Goal: Obtain resource: Download file/media

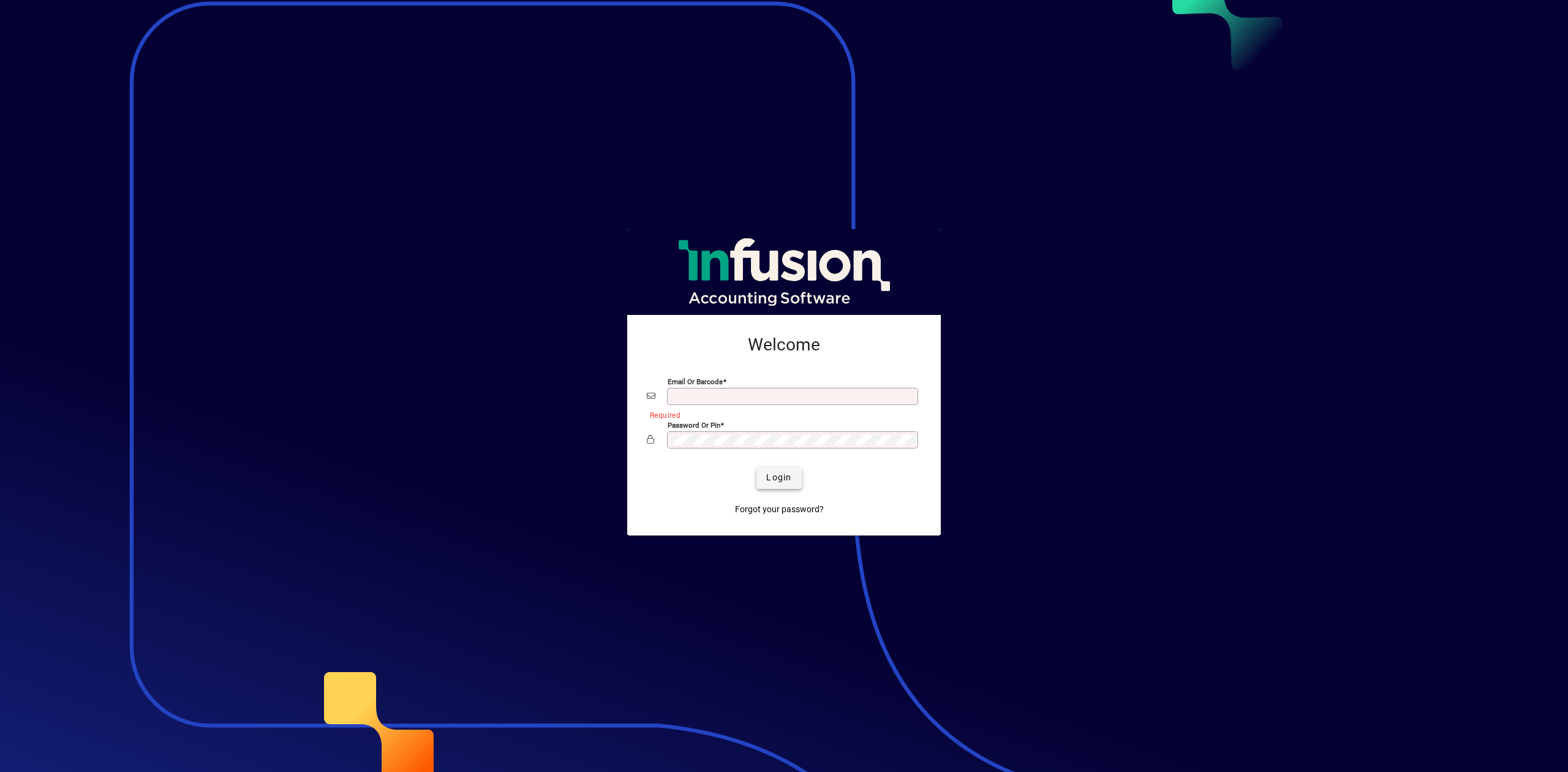
type input "**********"
click at [777, 466] on span "submit" at bounding box center [778, 478] width 45 height 29
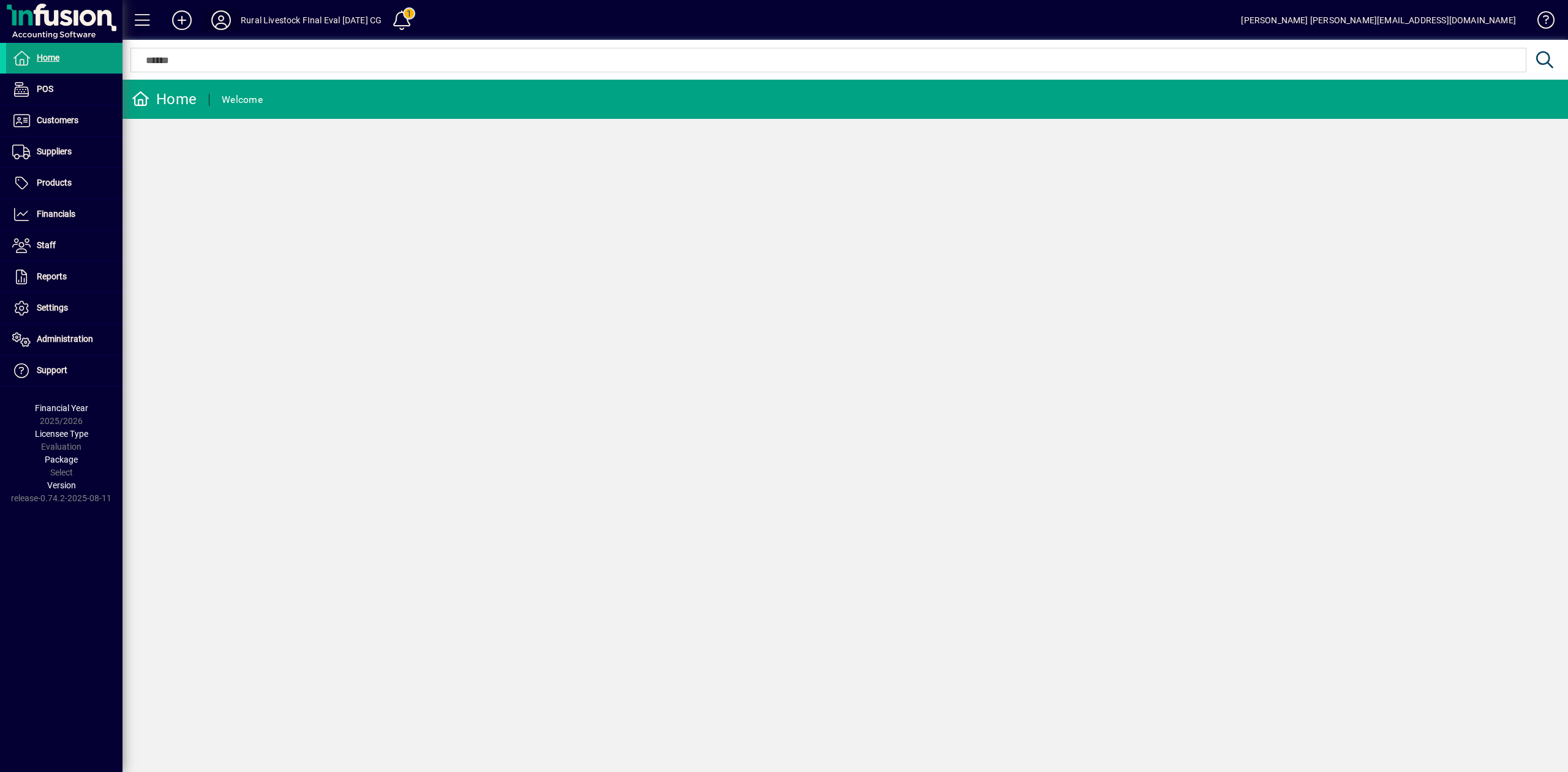
click at [229, 18] on icon at bounding box center [221, 20] width 25 height 20
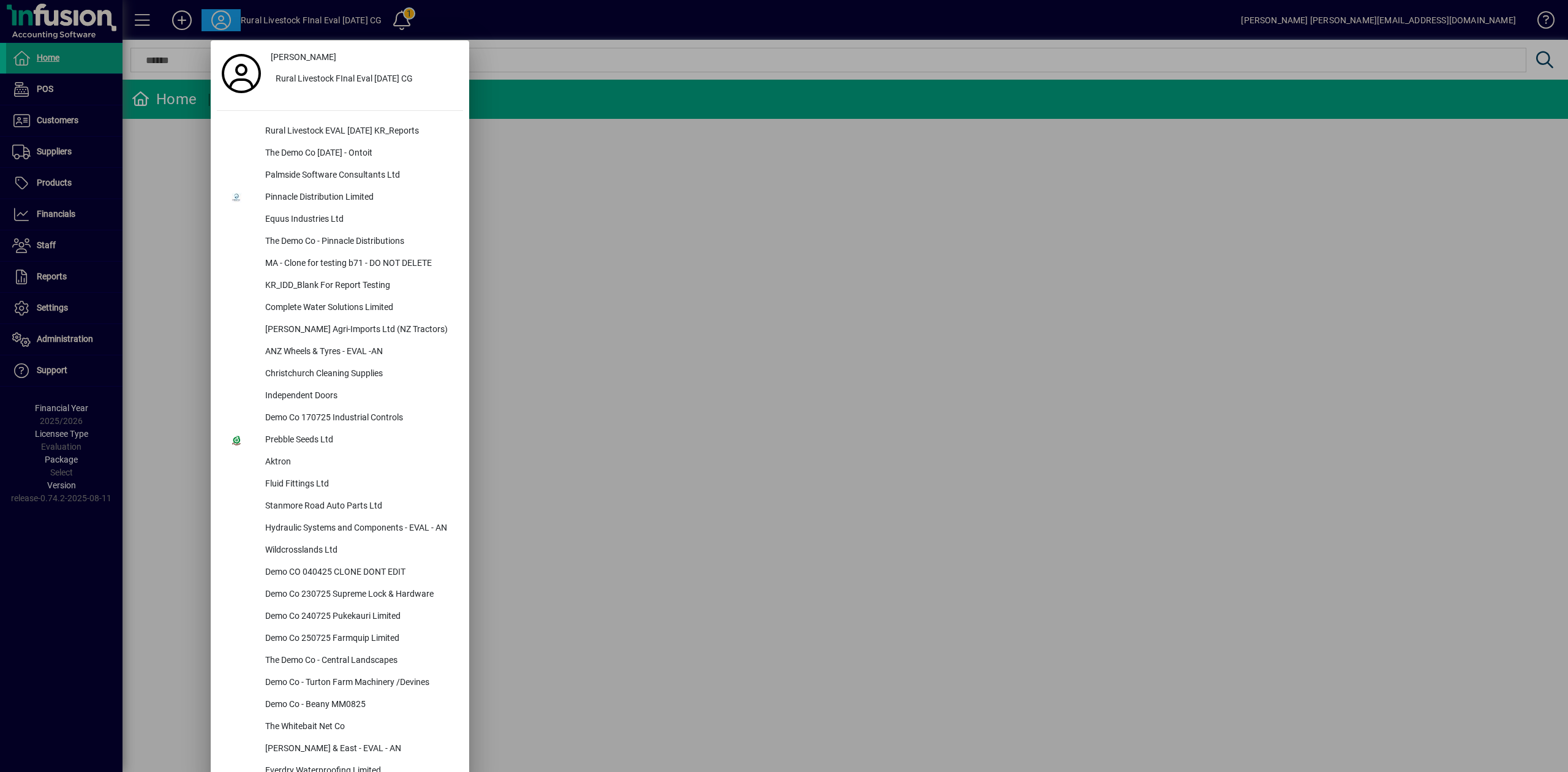
click at [652, 224] on div at bounding box center [784, 386] width 1568 height 772
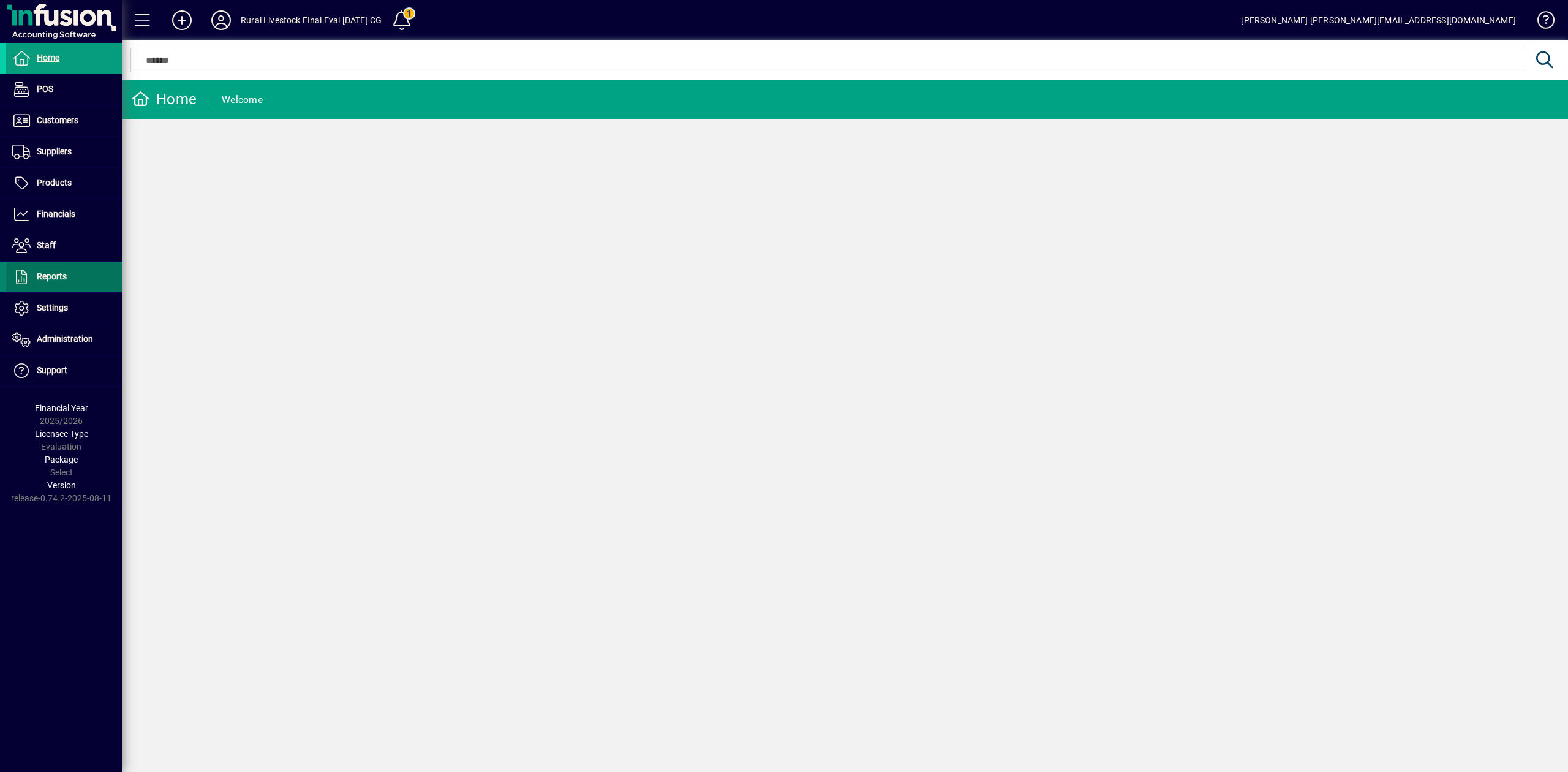
click at [59, 279] on span "Reports" at bounding box center [51, 276] width 30 height 10
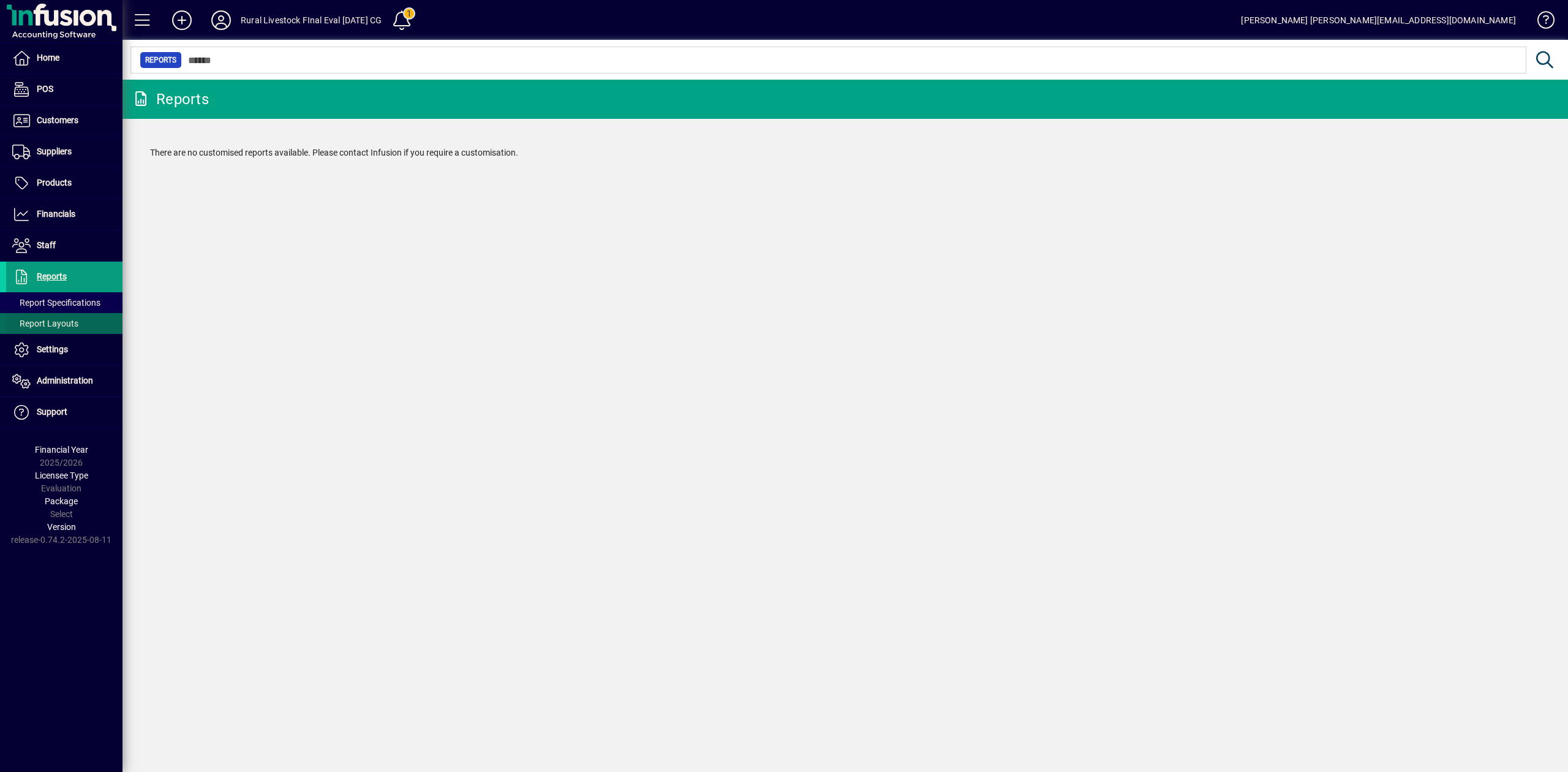
click at [65, 322] on span "Report Layouts" at bounding box center [45, 323] width 66 height 10
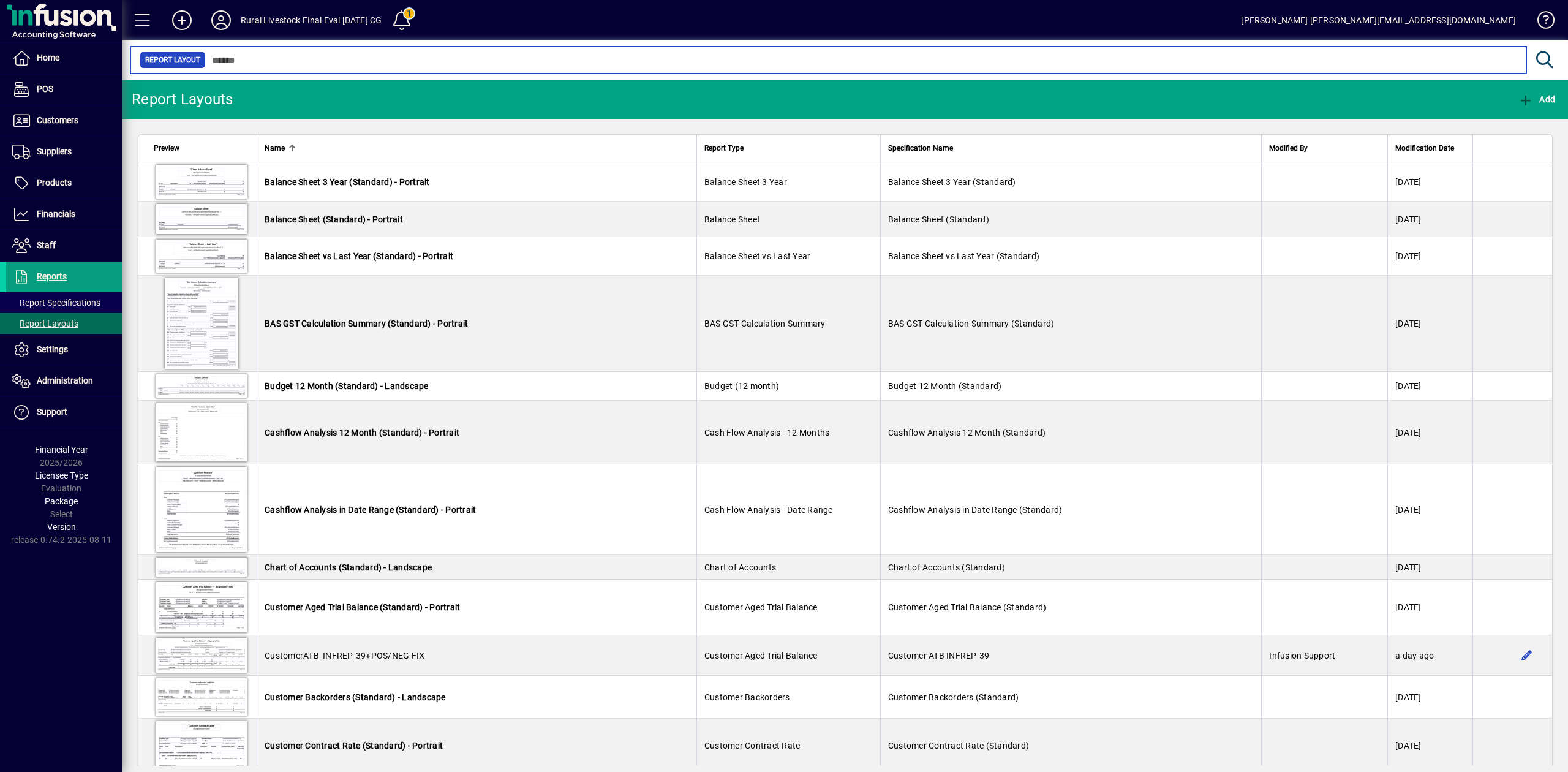
click at [293, 64] on input "text" at bounding box center [861, 59] width 1311 height 17
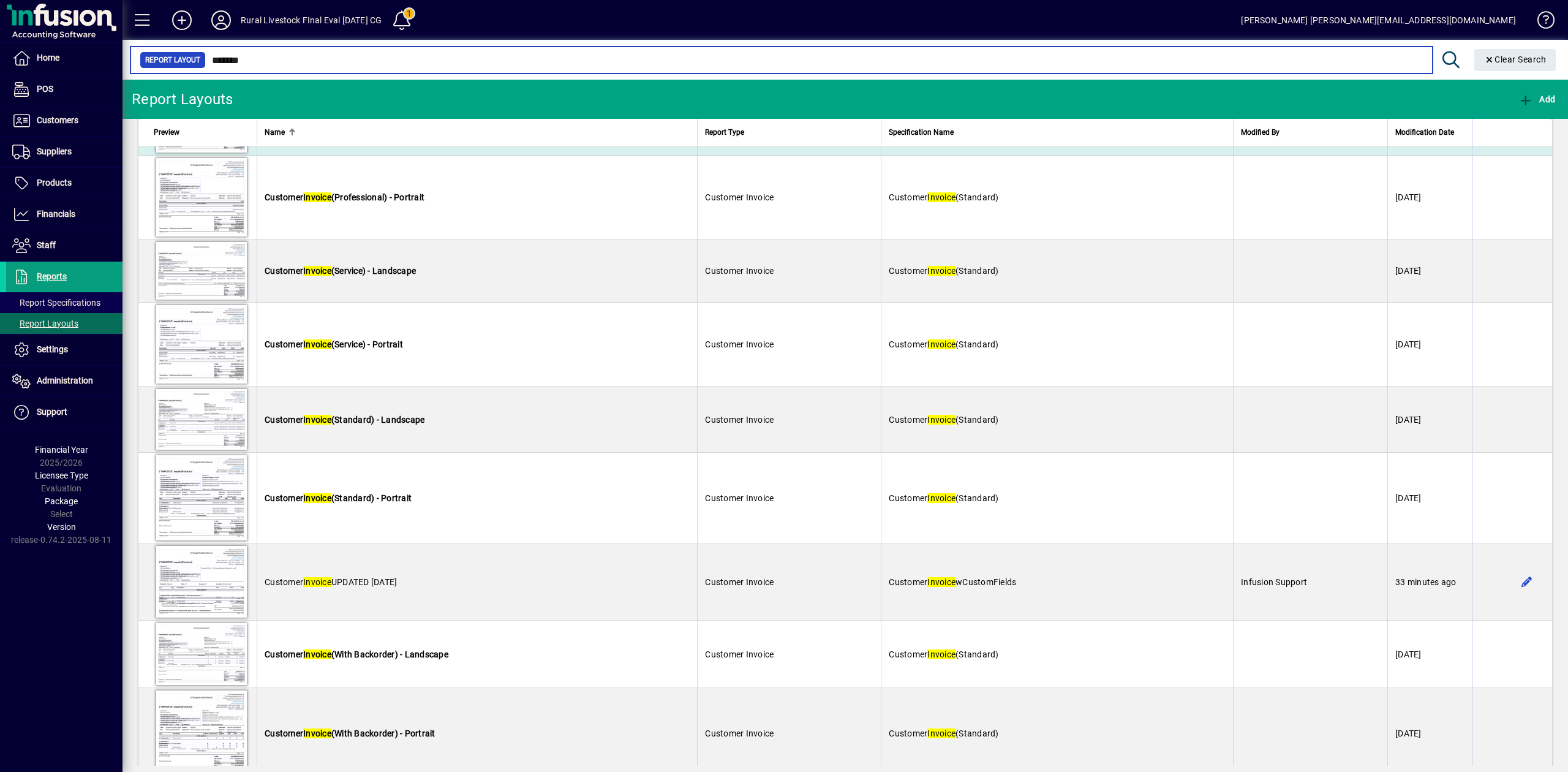
scroll to position [491, 0]
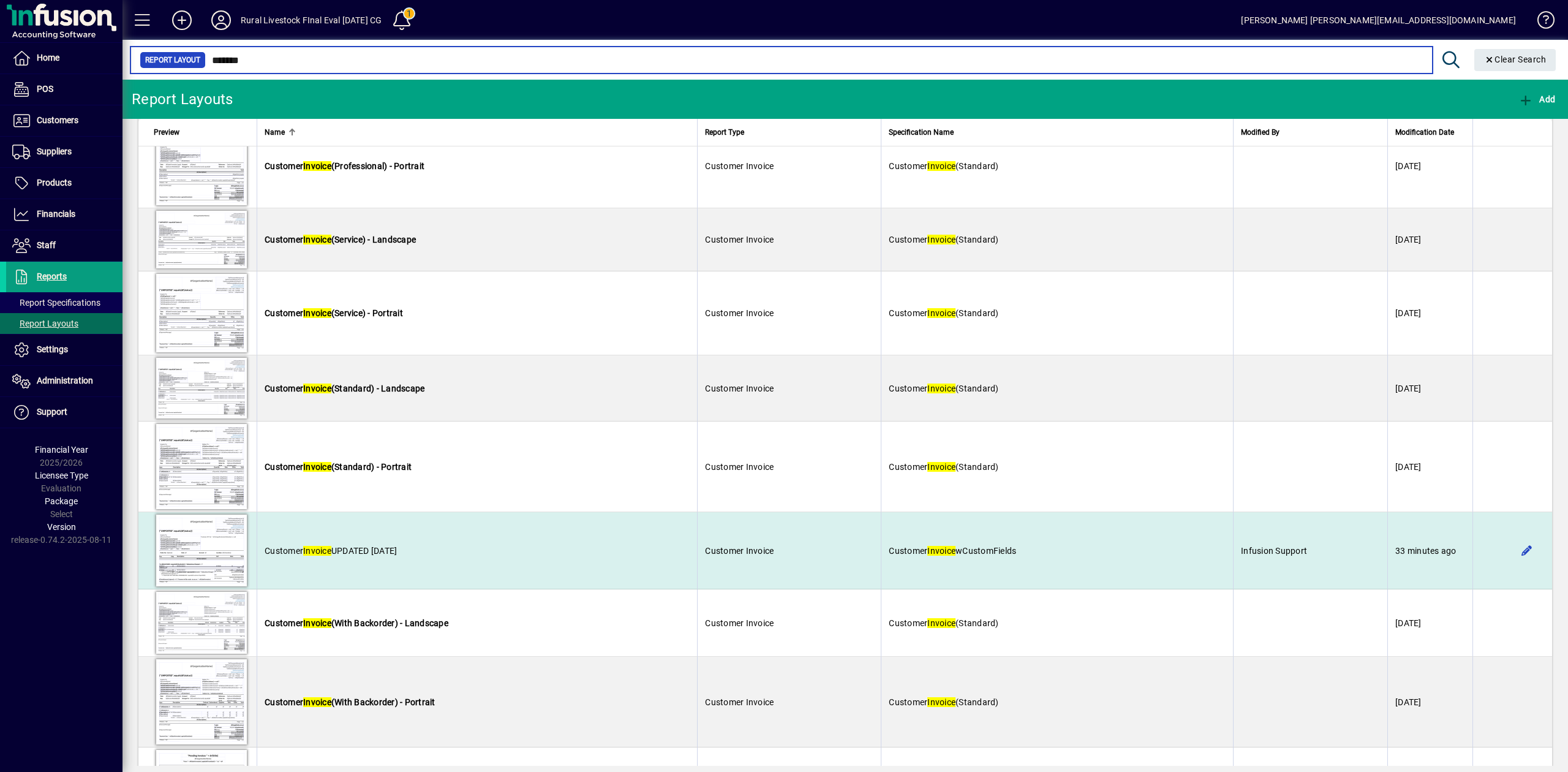
type input "*******"
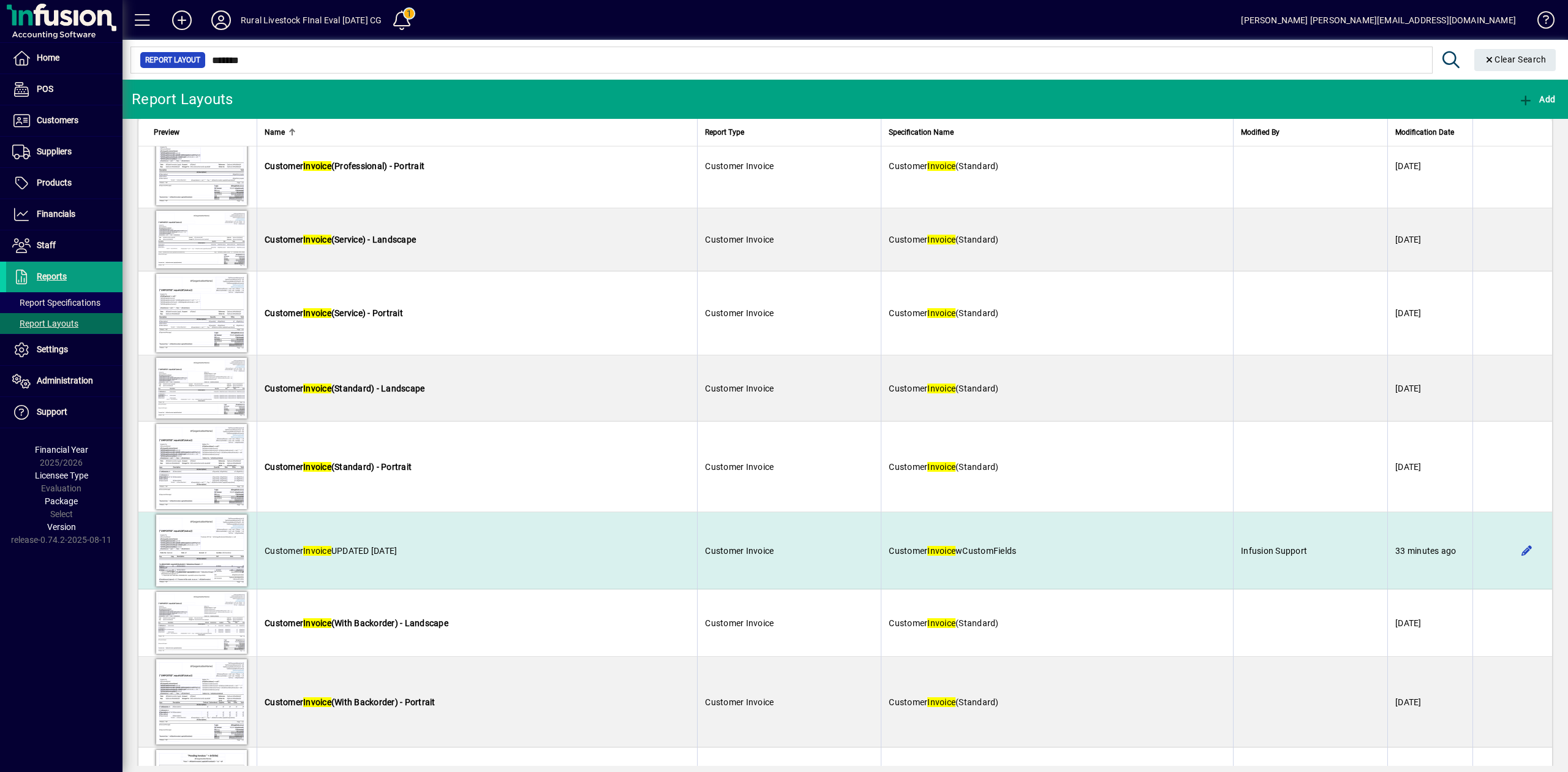
click at [758, 556] on span "Customer Invoice" at bounding box center [739, 550] width 69 height 10
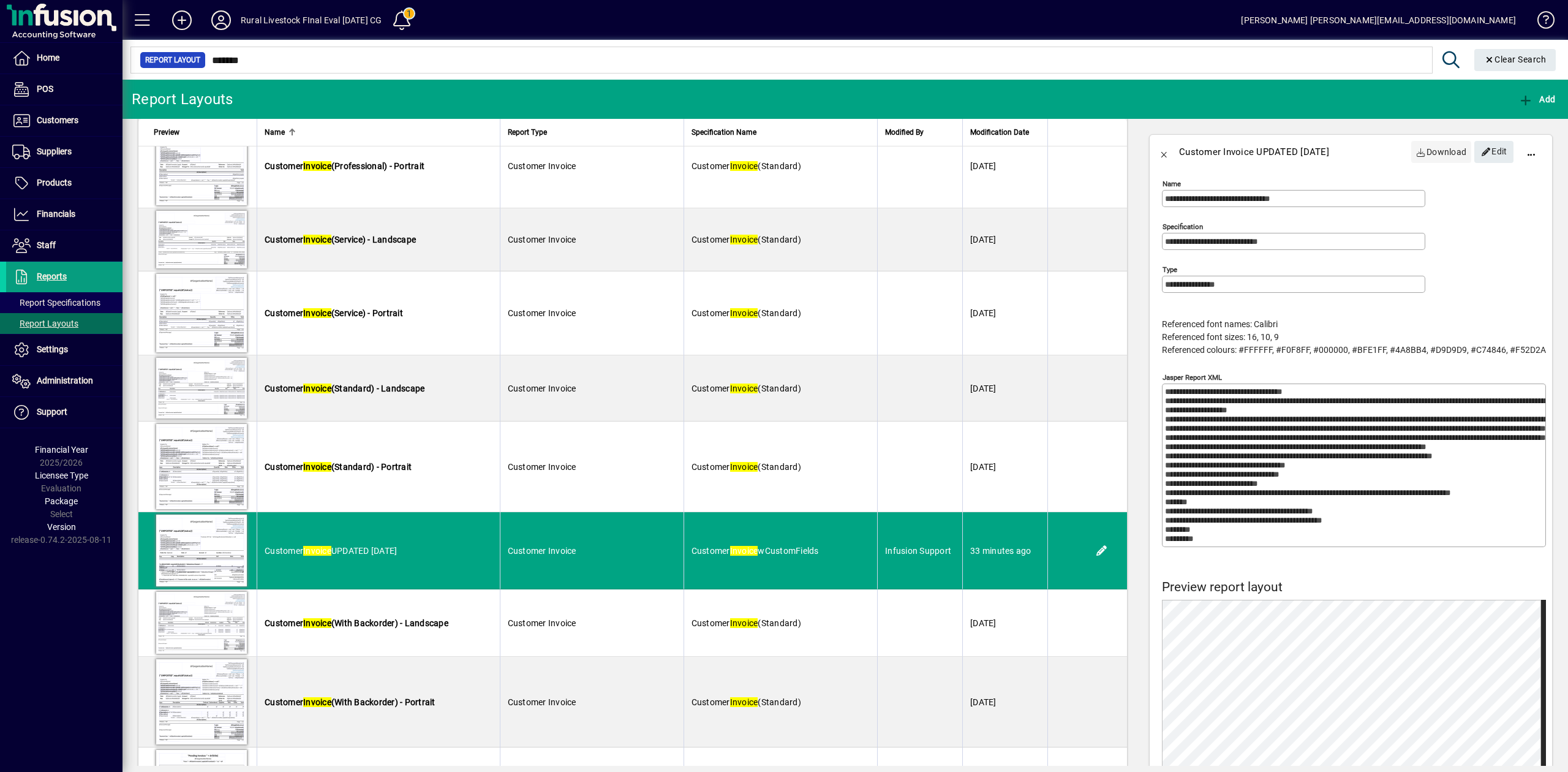
click at [1430, 151] on span "Download" at bounding box center [1442, 151] width 51 height 20
click at [217, 20] on icon at bounding box center [221, 20] width 25 height 20
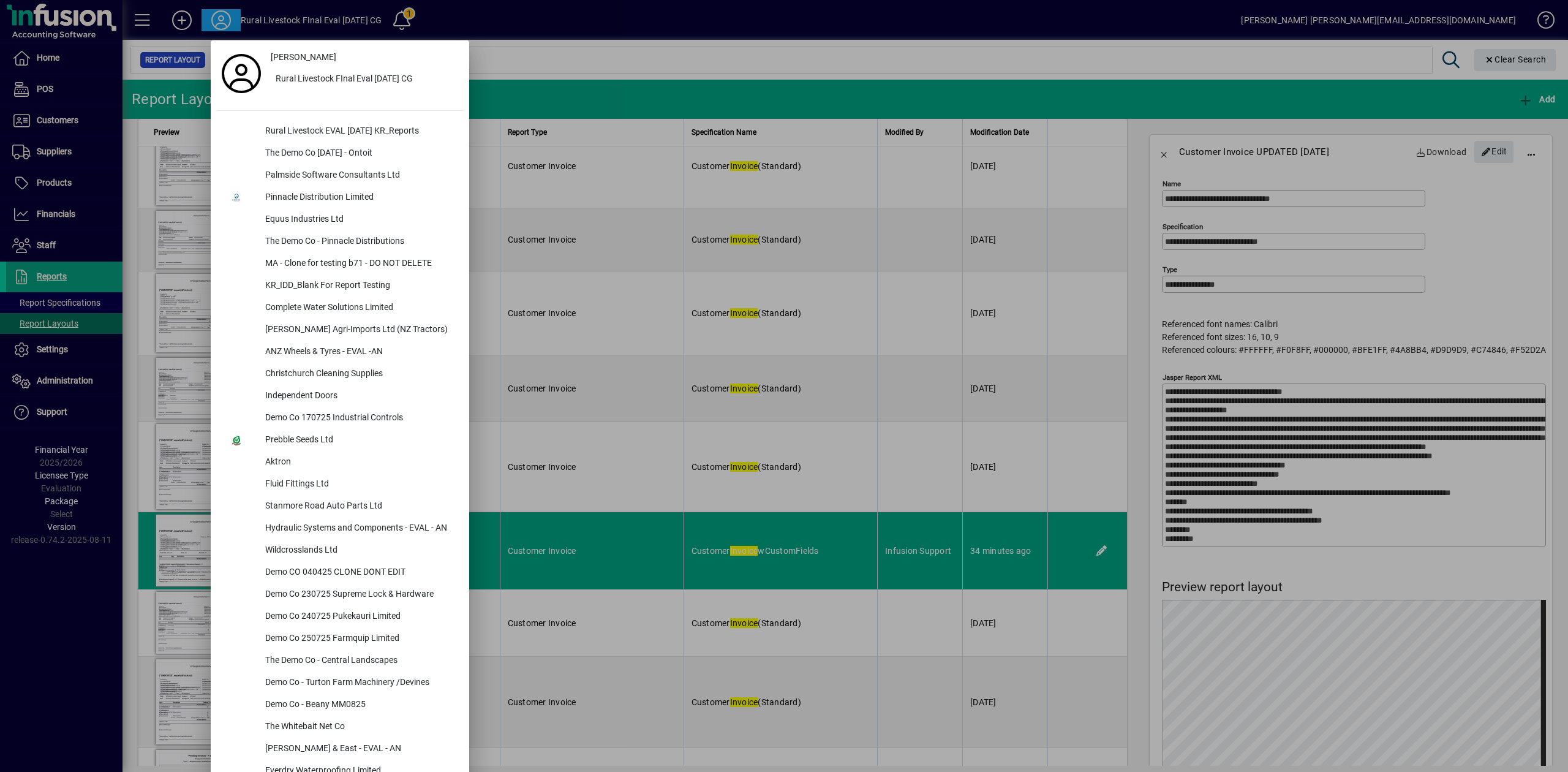
click at [930, 92] on div at bounding box center [784, 386] width 1568 height 772
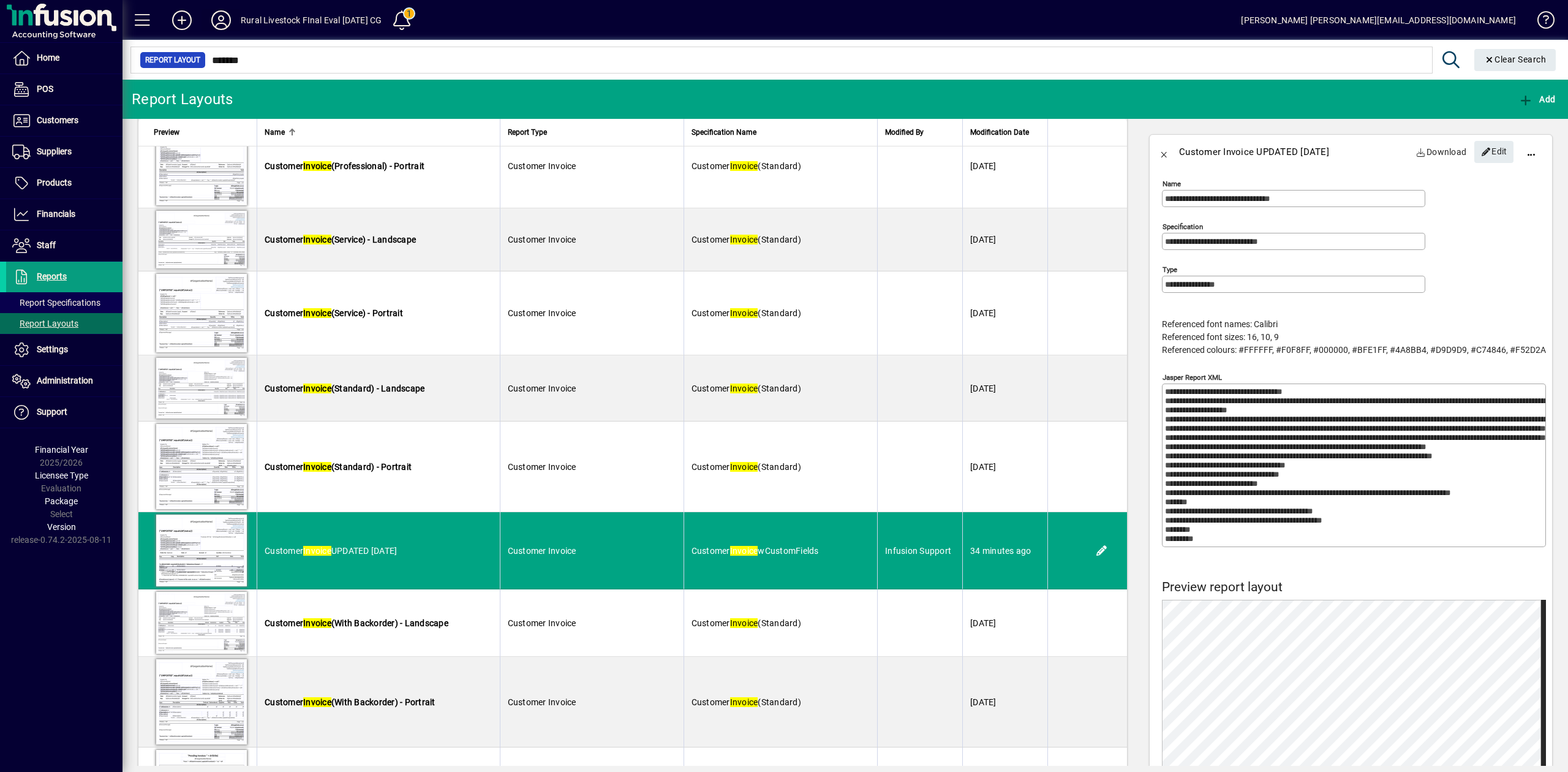
click at [227, 15] on icon at bounding box center [221, 20] width 25 height 20
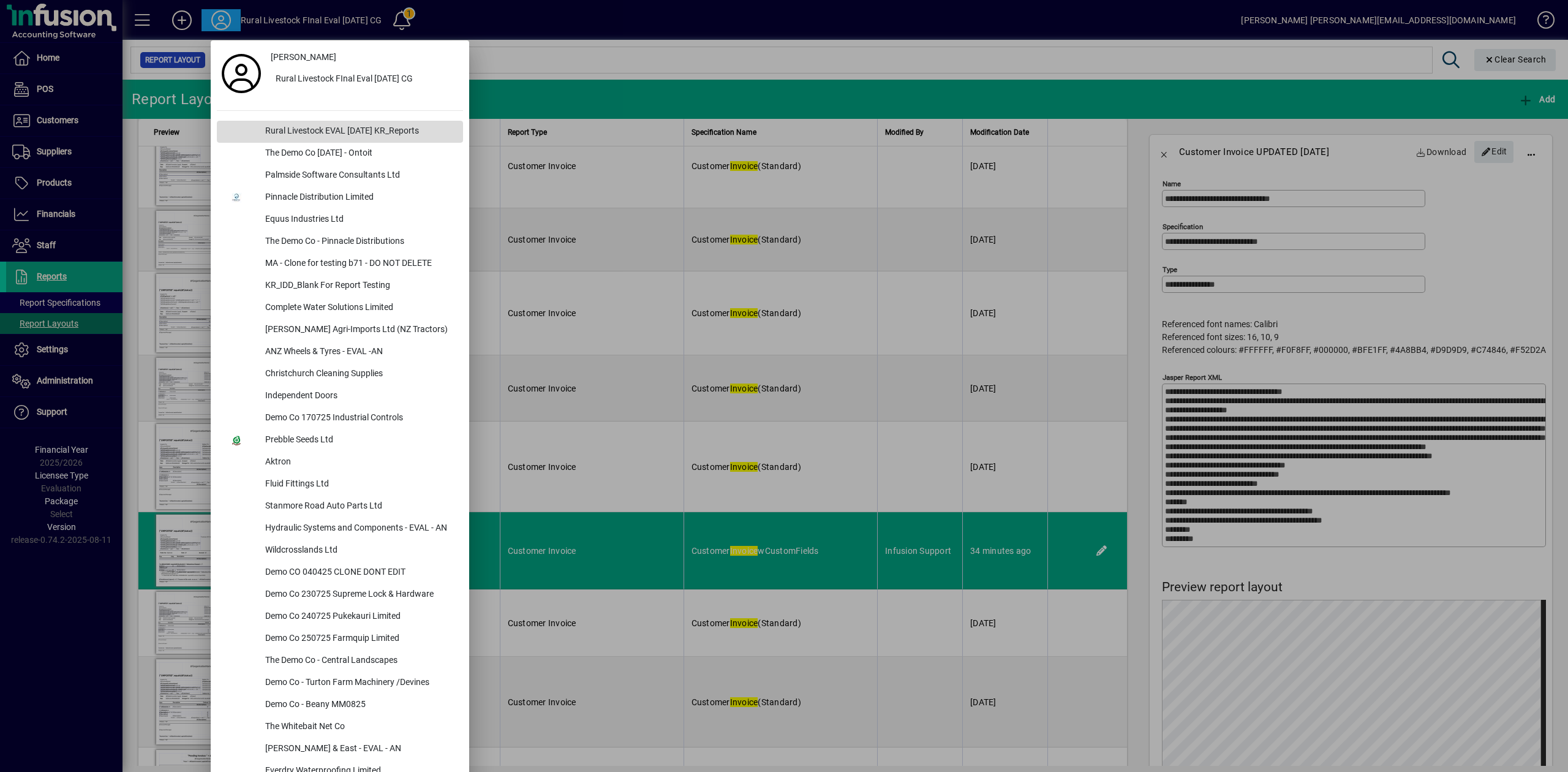
click at [349, 133] on div "Rural Livestock EVAL [DATE] KR_Reports" at bounding box center [359, 132] width 208 height 22
